Goal: Task Accomplishment & Management: Manage account settings

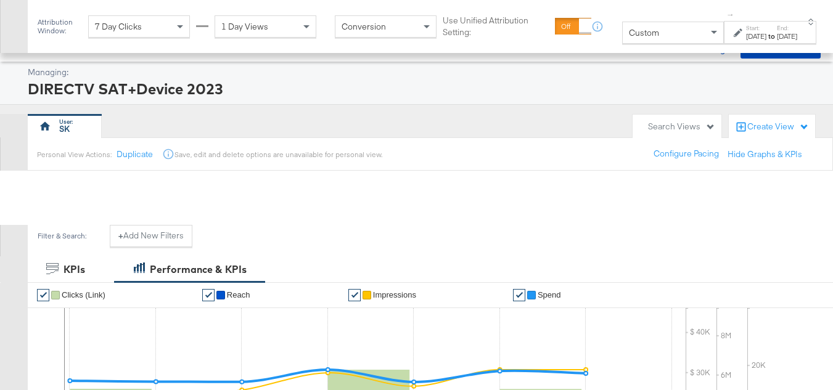
scroll to position [558, 0]
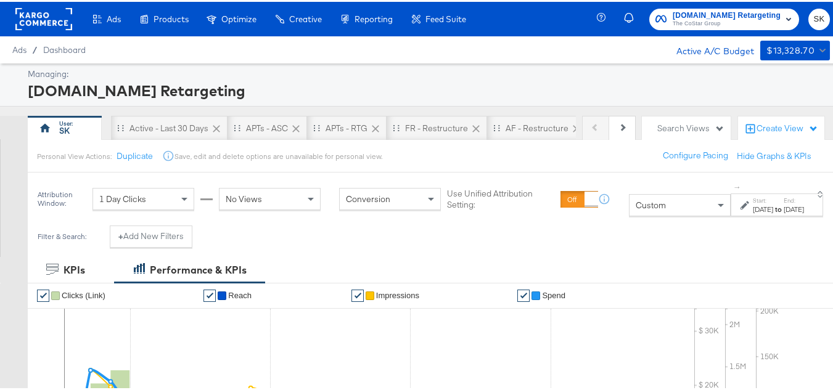
click at [813, 17] on span "SK" at bounding box center [819, 17] width 12 height 14
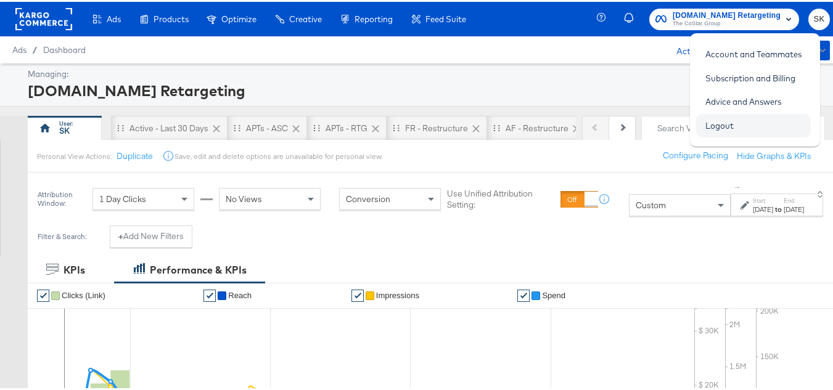
click at [726, 131] on link "Logout" at bounding box center [719, 124] width 47 height 22
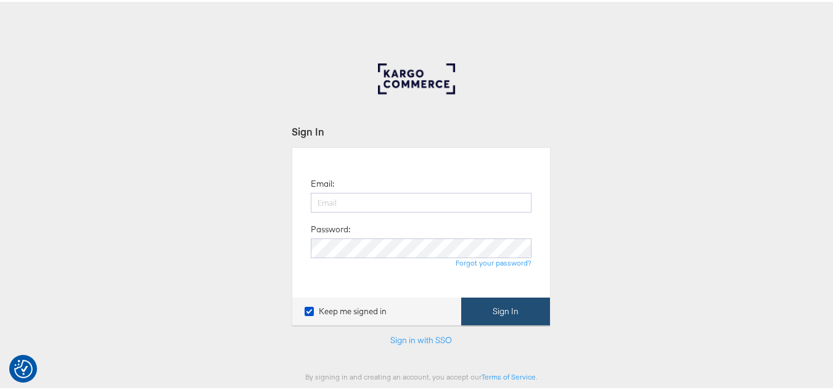
type input "[PERSON_NAME][EMAIL_ADDRESS][DOMAIN_NAME]"
click at [503, 313] on button "Sign In" at bounding box center [505, 310] width 89 height 28
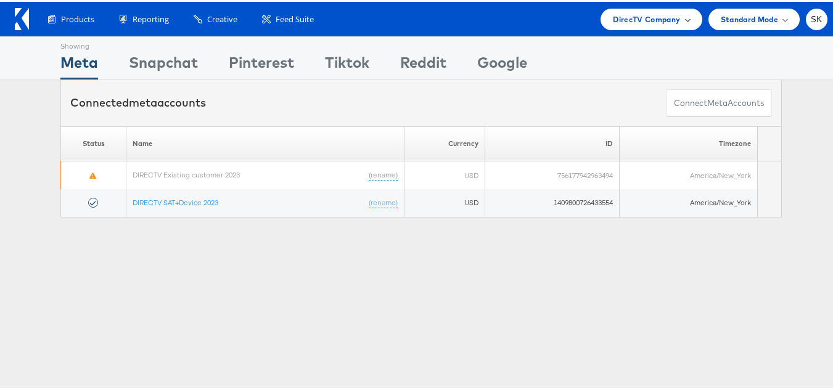
click at [651, 23] on span "DirecTV Company" at bounding box center [646, 17] width 67 height 13
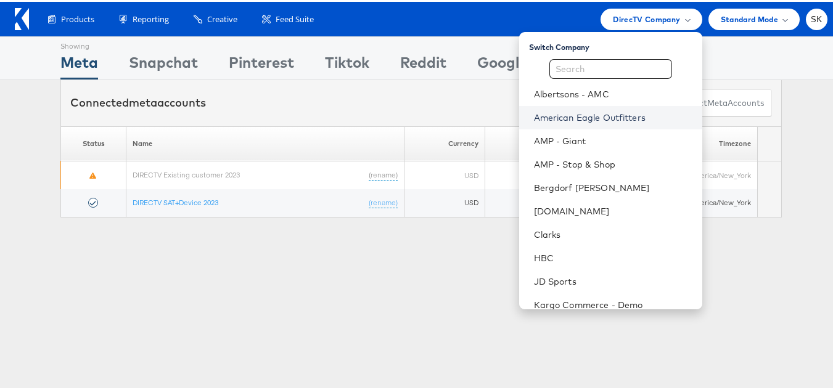
click at [572, 110] on link "American Eagle Outfitters" at bounding box center [613, 116] width 158 height 12
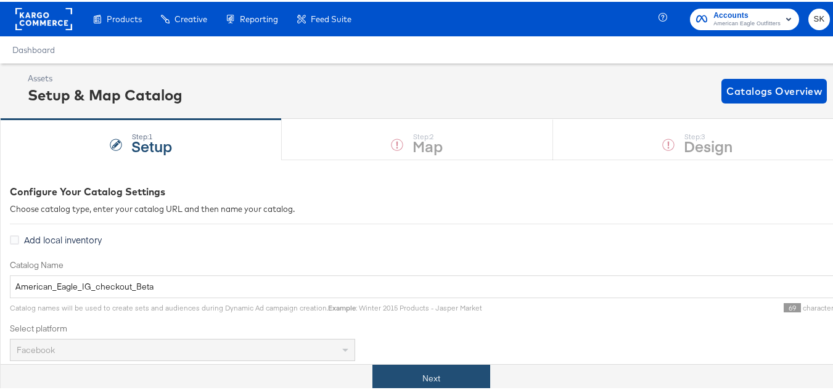
click at [453, 371] on button "Next" at bounding box center [431, 377] width 118 height 28
click at [451, 385] on button "Next" at bounding box center [431, 377] width 118 height 28
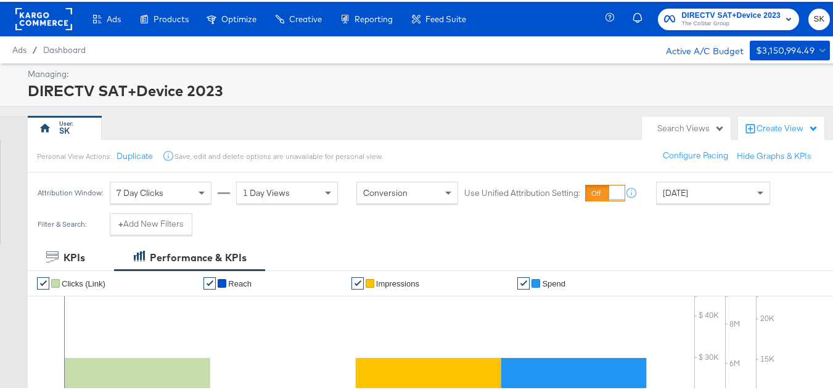
click at [814, 12] on span "SK" at bounding box center [819, 17] width 12 height 14
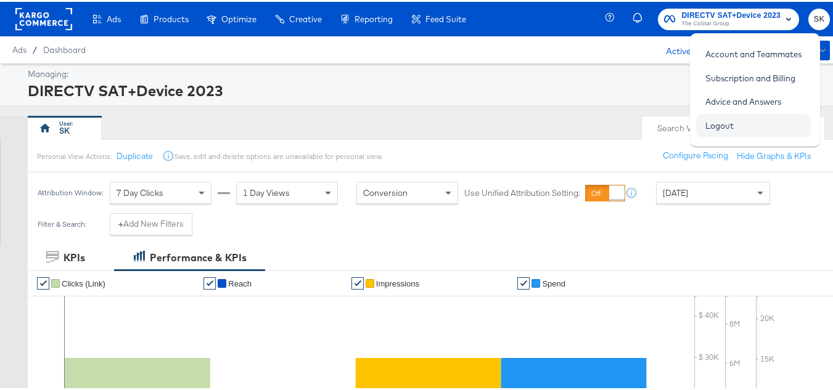
click at [717, 122] on link "Logout" at bounding box center [719, 124] width 47 height 22
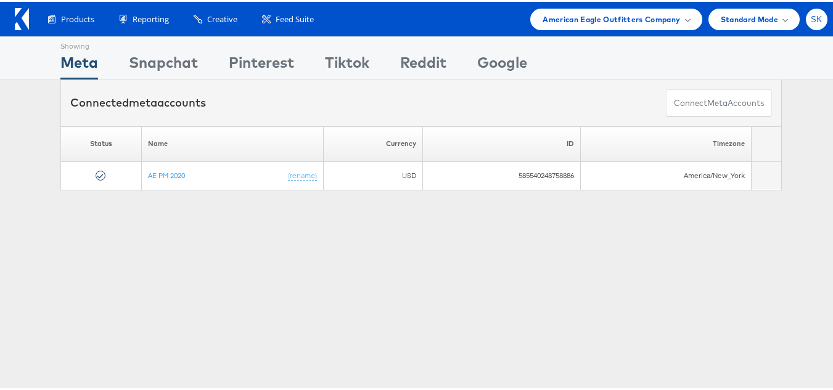
click at [811, 20] on span "SK" at bounding box center [817, 18] width 12 height 8
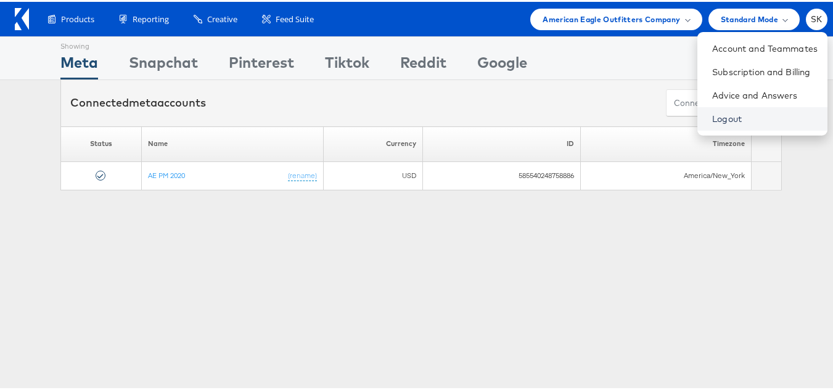
click at [712, 119] on link "Logout" at bounding box center [764, 117] width 105 height 12
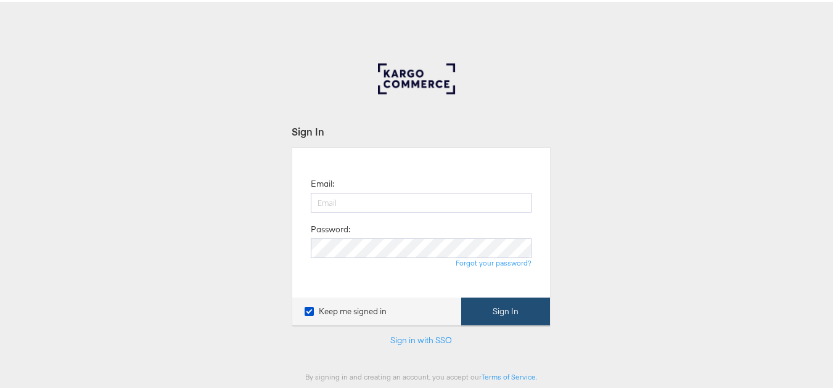
type input "[PERSON_NAME][EMAIL_ADDRESS][DOMAIN_NAME]"
click at [503, 305] on button "Sign In" at bounding box center [505, 310] width 89 height 28
